Goal: Task Accomplishment & Management: Use online tool/utility

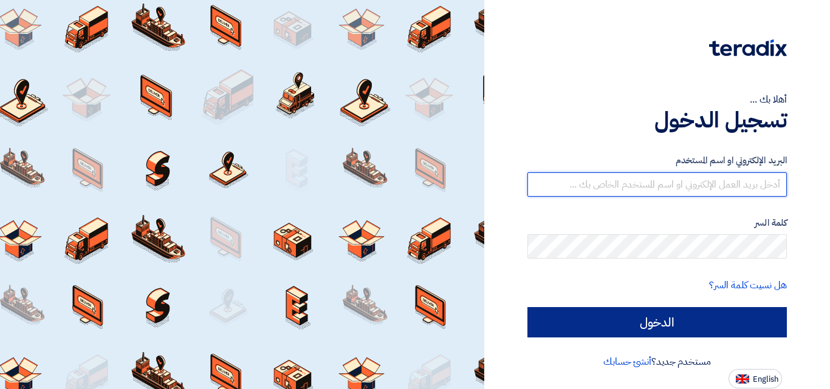
type input "marc.azer@awstreams.com"
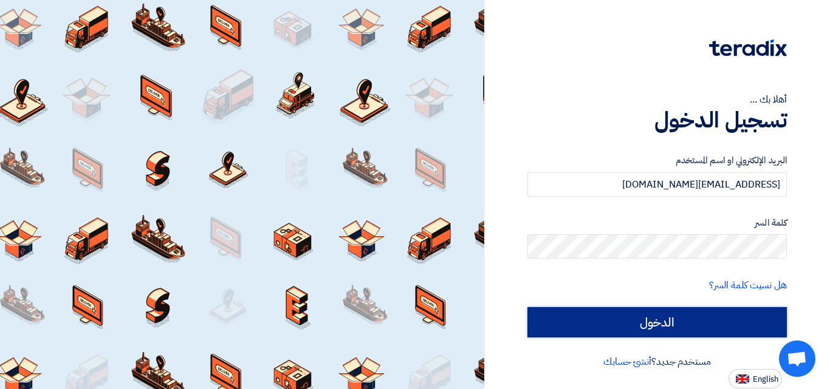
click at [583, 319] on input "الدخول" at bounding box center [656, 322] width 259 height 30
type input "Sign in"
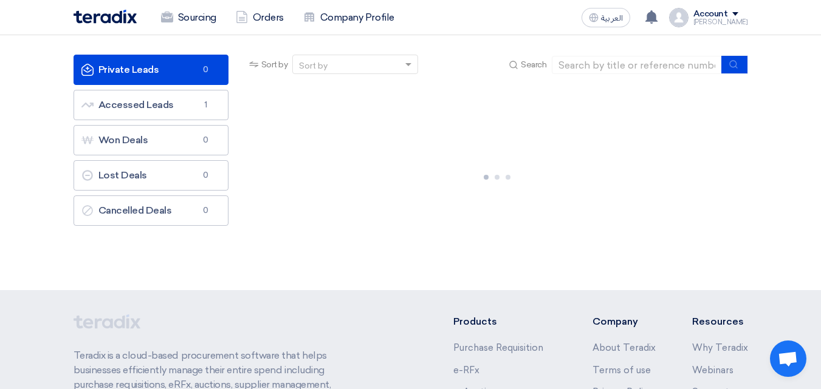
scroll to position [69, 0]
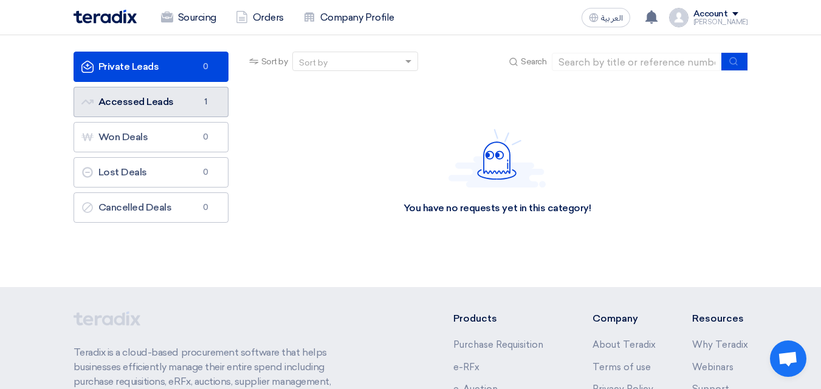
click at [194, 114] on link "Accessed Leads Accessed Leads 1" at bounding box center [151, 102] width 155 height 30
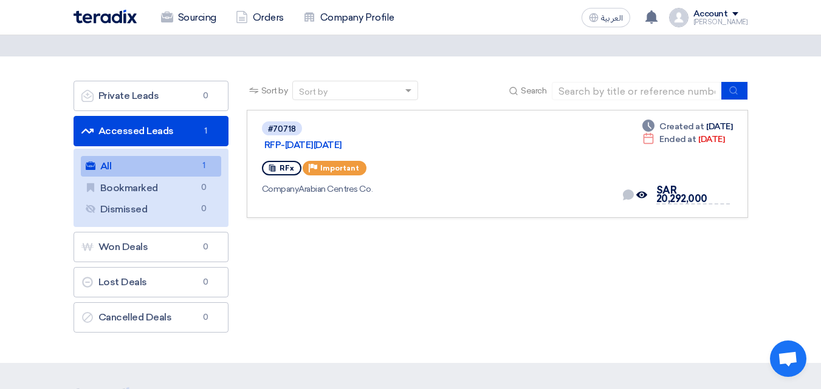
scroll to position [41, 0]
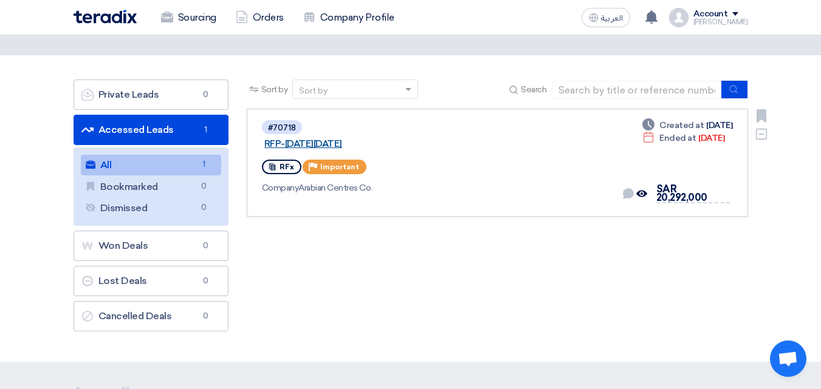
click at [368, 139] on link "RFP-Saudi National Day 2025" at bounding box center [416, 144] width 304 height 11
